Goal: Obtain resource: Download file/media

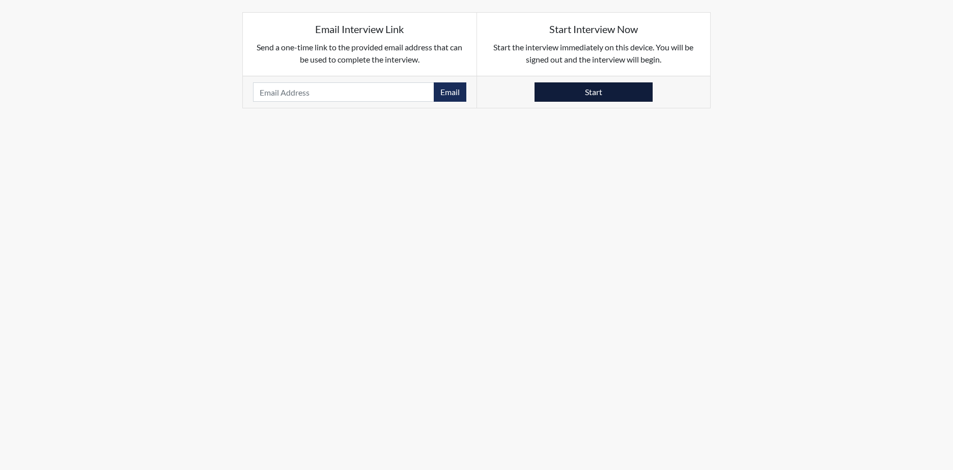
click at [616, 93] on button "Start" at bounding box center [594, 91] width 118 height 19
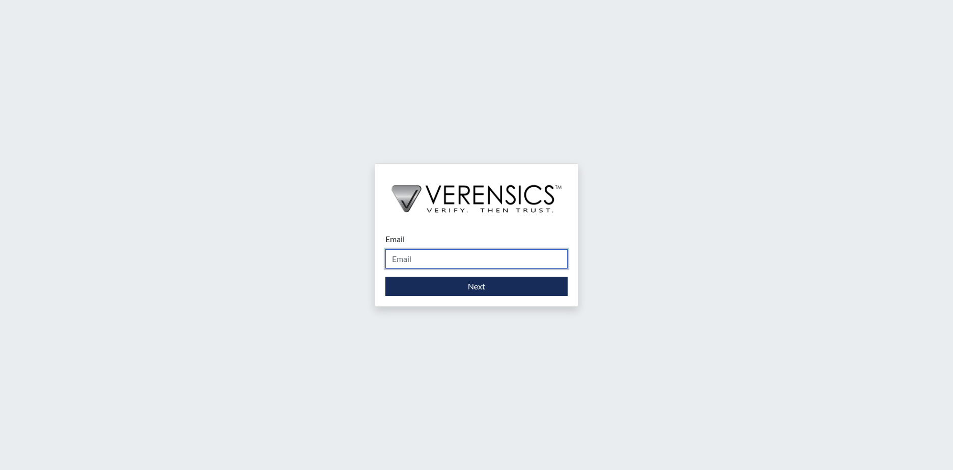
click at [437, 257] on input "Email" at bounding box center [476, 258] width 182 height 19
type input "wilhelmina.franklin@gdc.ga.gov"
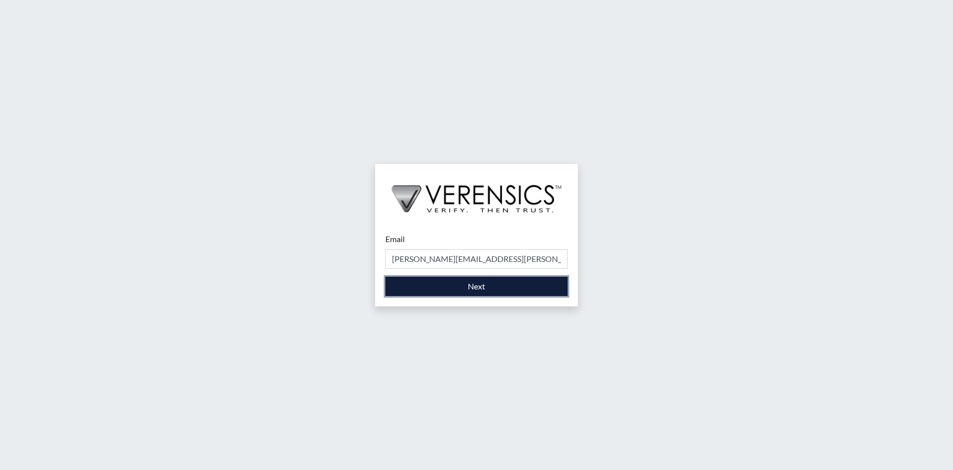
click at [412, 281] on button "Next" at bounding box center [476, 286] width 182 height 19
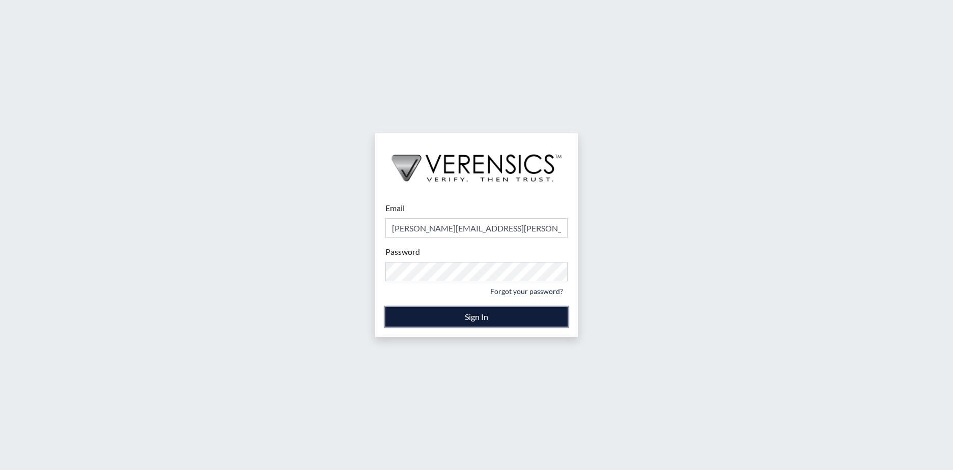
click at [456, 318] on button "Sign In" at bounding box center [476, 316] width 182 height 19
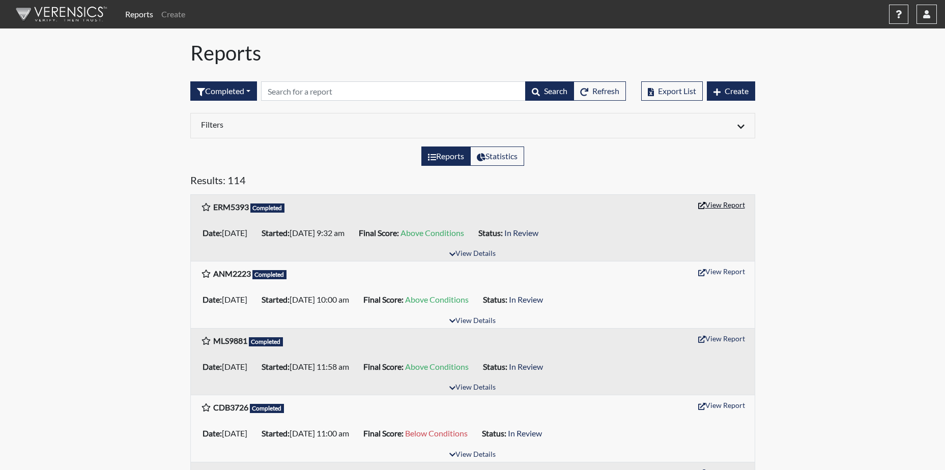
click at [727, 207] on button "View Report" at bounding box center [722, 205] width 56 height 16
click at [927, 9] on button "button" at bounding box center [927, 14] width 20 height 19
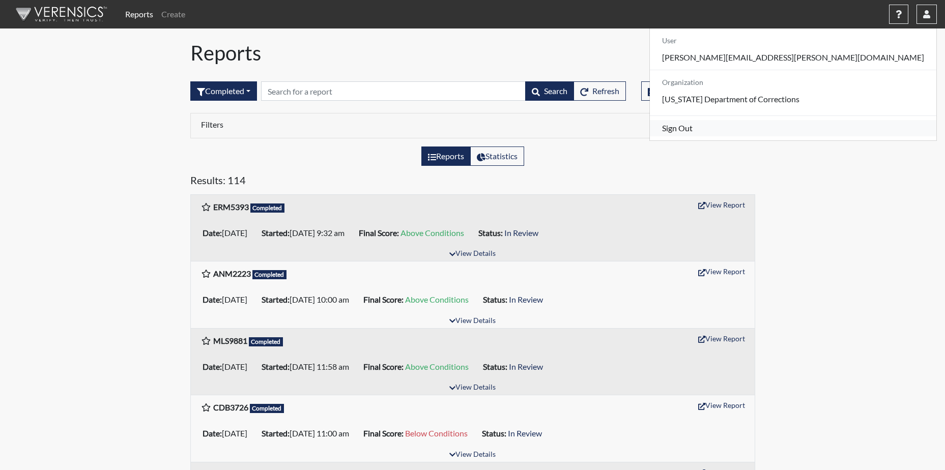
click at [812, 136] on link "Sign Out" at bounding box center [793, 128] width 287 height 16
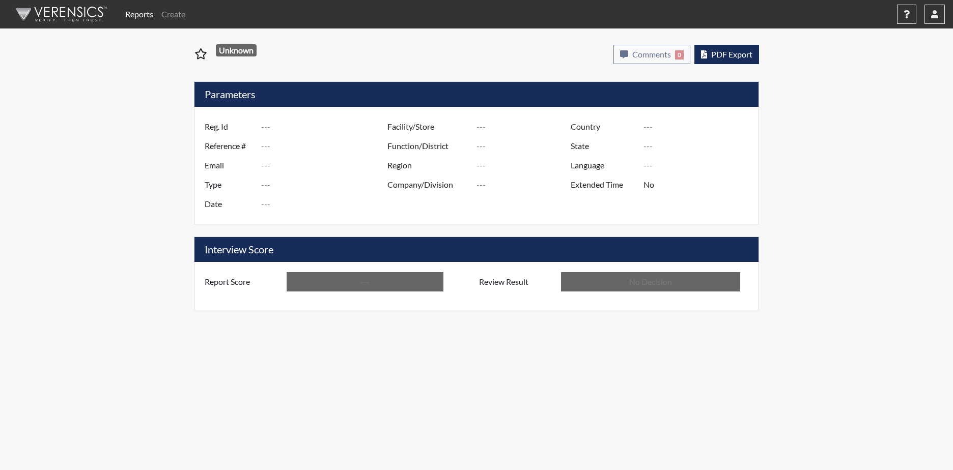
type input "ERM5393"
type input "51105"
type input "---"
type input "Corrections Pre-Employment"
type input "[DATE]"
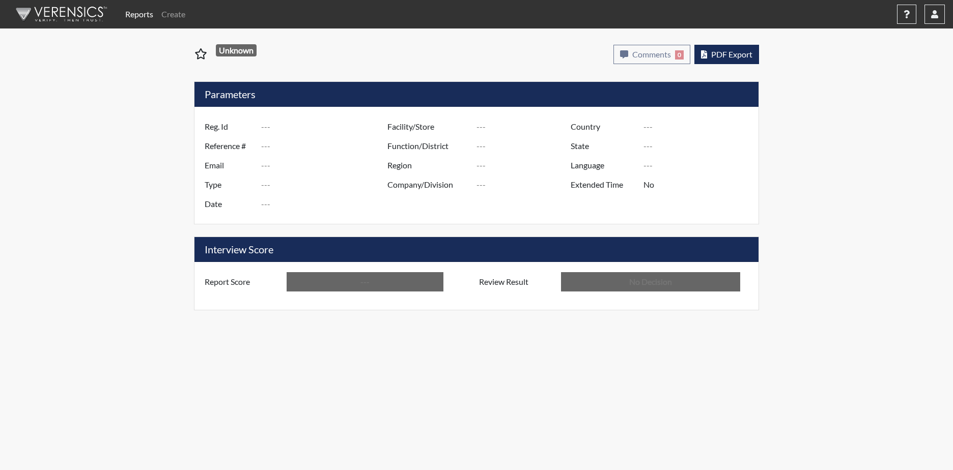
type input "[PERSON_NAME]"
type input "[GEOGRAPHIC_DATA]"
type input "[US_STATE]"
type input "English"
type input "Above Conditions"
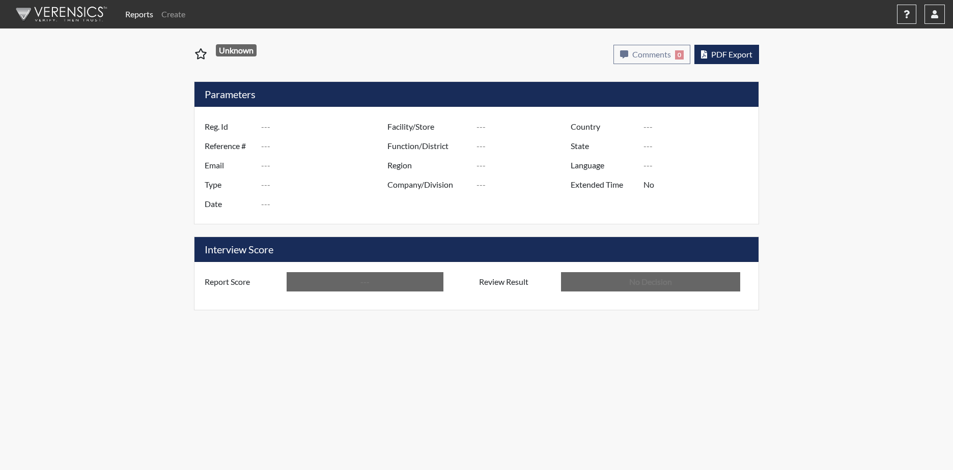
type input "In Review"
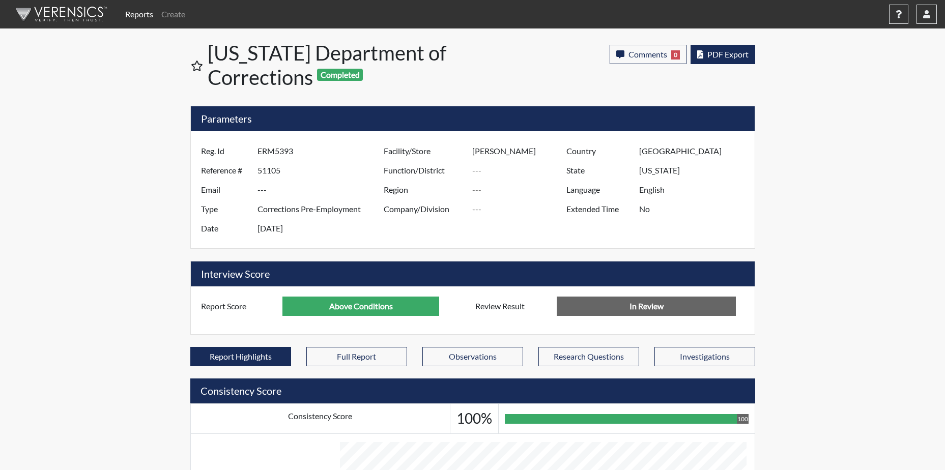
scroll to position [169, 423]
click at [733, 53] on span "PDF Export" at bounding box center [728, 54] width 41 height 10
click at [929, 12] on icon "button" at bounding box center [926, 14] width 7 height 8
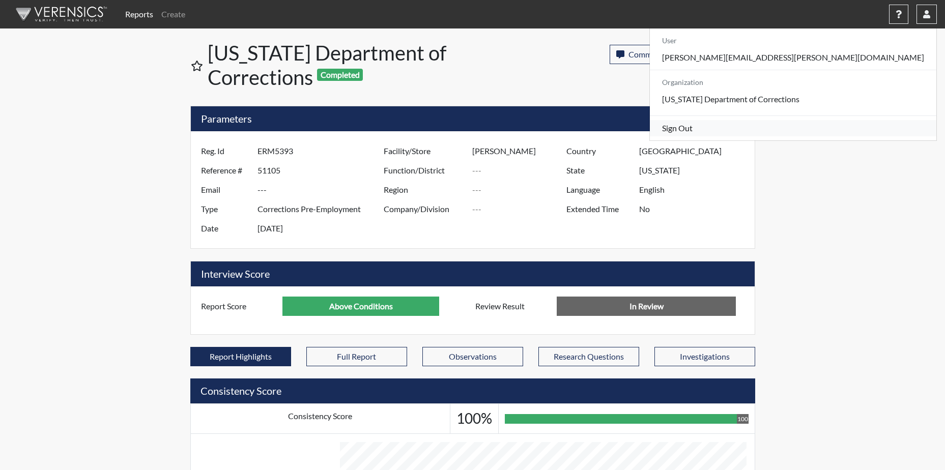
click at [833, 136] on link "Sign Out" at bounding box center [793, 128] width 287 height 16
